Goal: Information Seeking & Learning: Learn about a topic

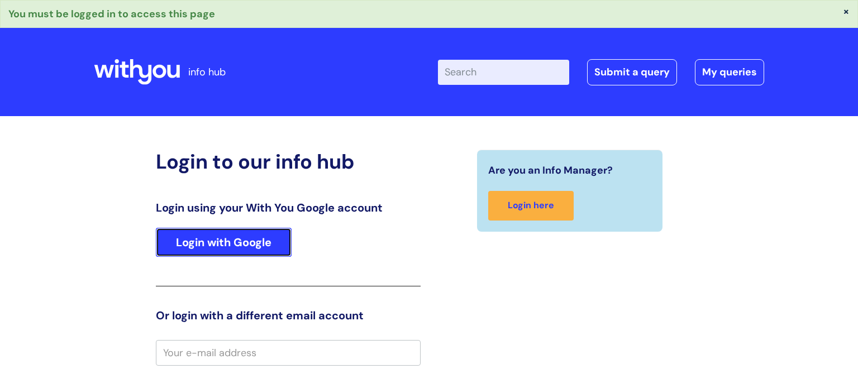
click at [211, 248] on link "Login with Google" at bounding box center [224, 242] width 136 height 29
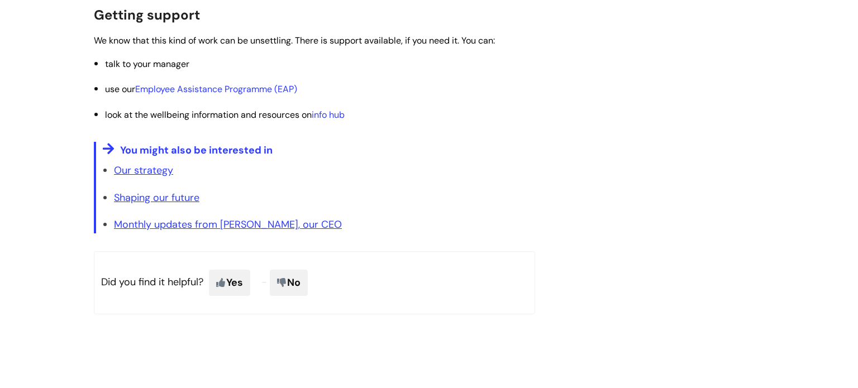
scroll to position [2070, 0]
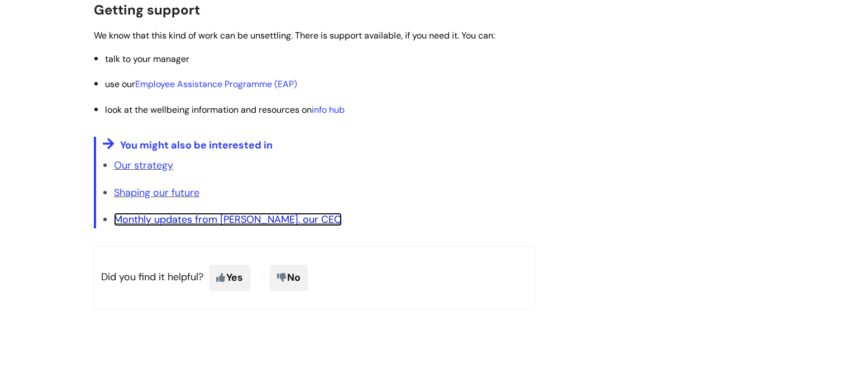
click at [211, 226] on link "Monthly updates from [PERSON_NAME], our CEO" at bounding box center [228, 219] width 228 height 13
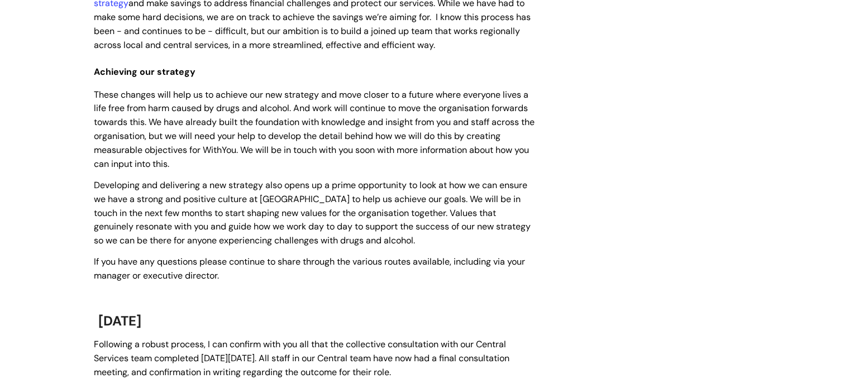
scroll to position [721, 0]
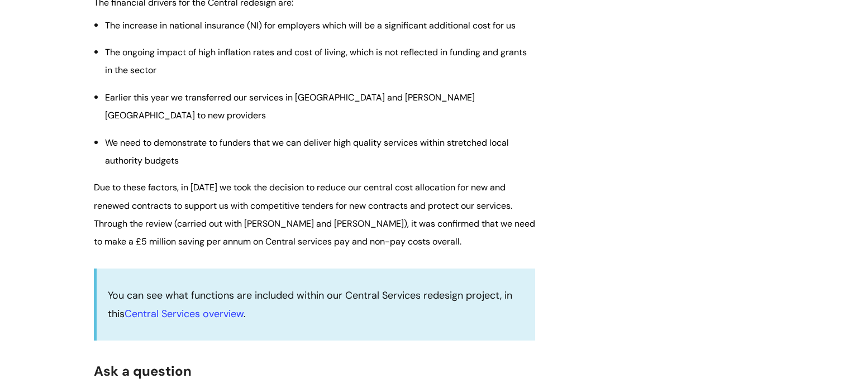
scroll to position [1545, 0]
click at [166, 168] on span "We need to demonstrate to funders that we can deliver high quality services wit…" at bounding box center [307, 153] width 404 height 30
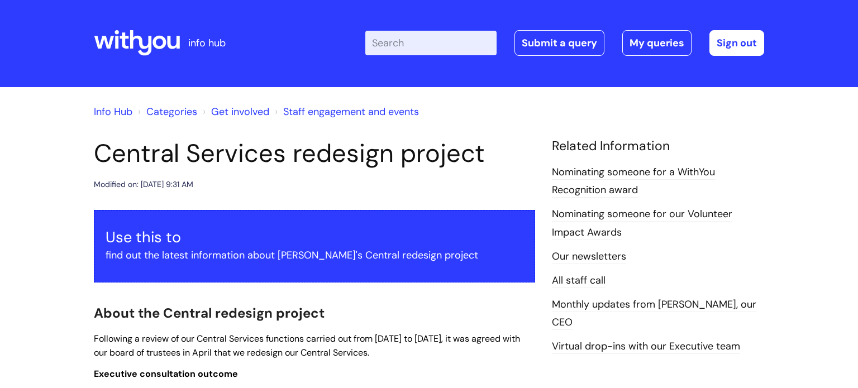
scroll to position [0, 0]
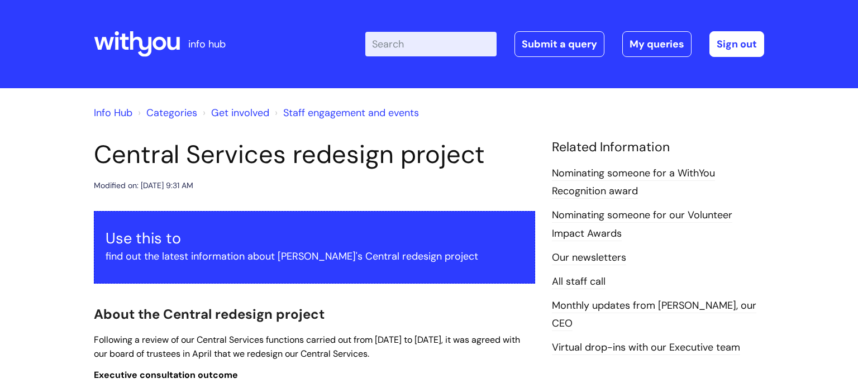
click at [170, 112] on link "Categories" at bounding box center [171, 112] width 51 height 13
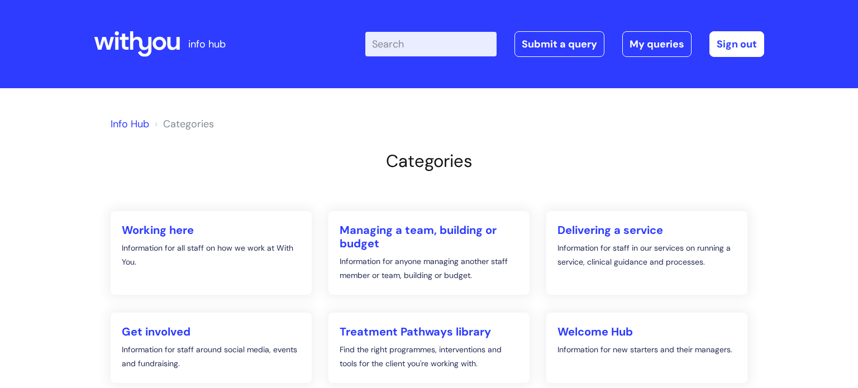
click at [124, 39] on icon at bounding box center [124, 42] width 9 height 16
